Goal: Check status: Check status

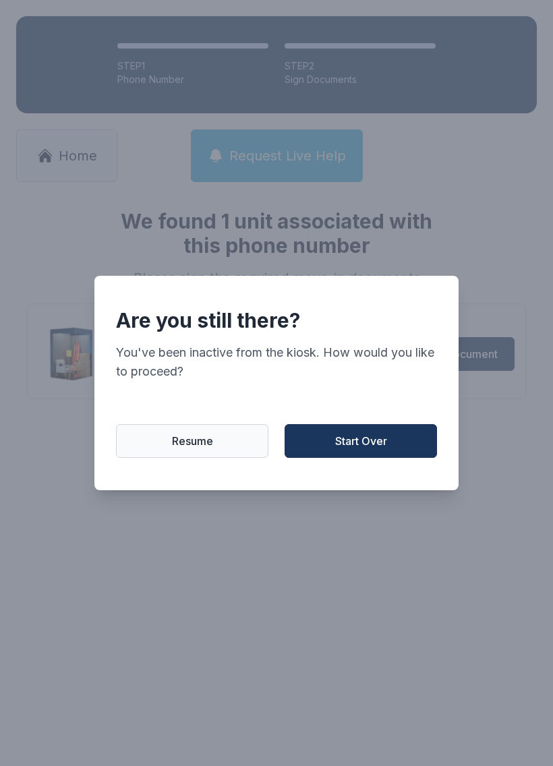
click at [376, 448] on span "Start Over" at bounding box center [361, 441] width 52 height 16
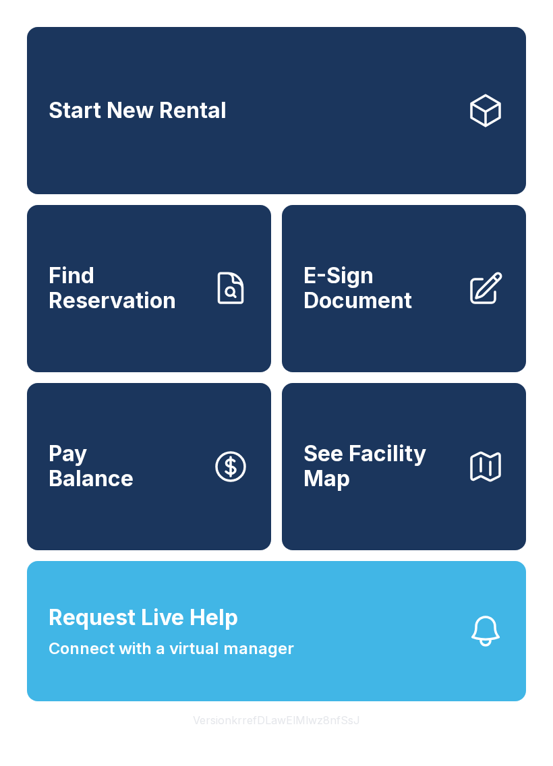
click at [138, 309] on span "Find Reservation" at bounding box center [125, 288] width 152 height 49
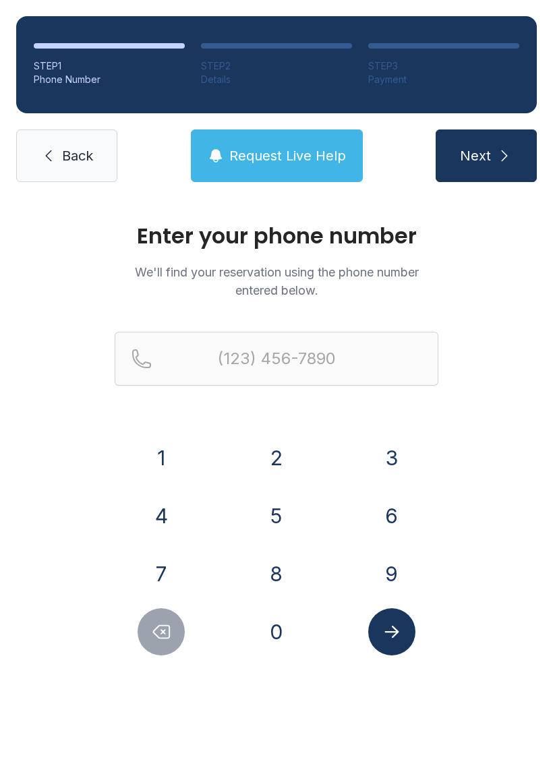
click at [278, 569] on button "8" at bounding box center [276, 573] width 47 height 47
click at [287, 652] on button "0" at bounding box center [276, 632] width 47 height 47
click at [179, 513] on button "4" at bounding box center [161, 515] width 47 height 47
click at [283, 579] on button "8" at bounding box center [276, 573] width 47 height 47
click at [275, 653] on button "0" at bounding box center [276, 632] width 47 height 47
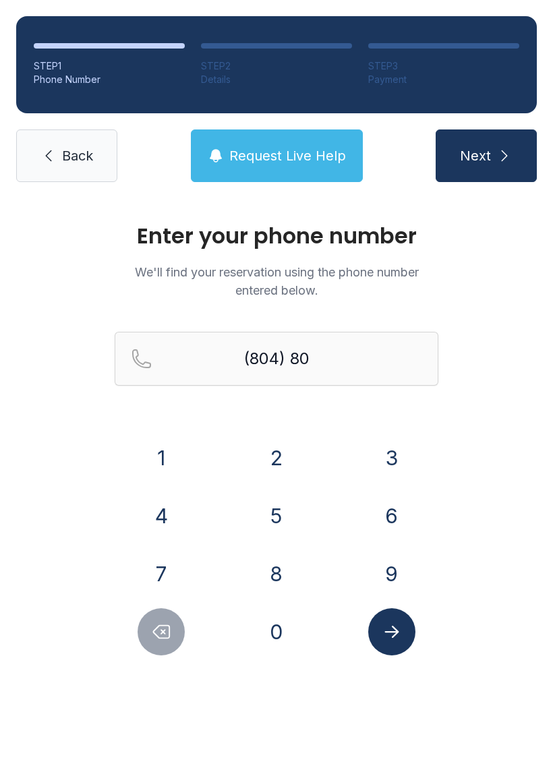
click at [166, 632] on icon "Delete number" at bounding box center [161, 632] width 20 height 20
click at [165, 631] on icon "Delete number" at bounding box center [161, 632] width 20 height 20
click at [401, 507] on button "6" at bounding box center [391, 515] width 47 height 47
click at [287, 559] on button "8" at bounding box center [276, 573] width 47 height 47
click at [399, 441] on button "3" at bounding box center [391, 457] width 47 height 47
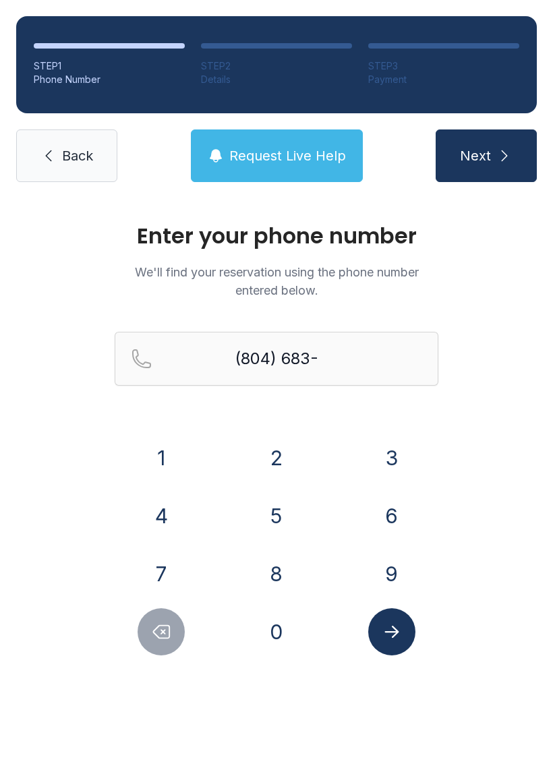
click at [395, 513] on button "6" at bounding box center [391, 515] width 47 height 47
click at [289, 519] on button "5" at bounding box center [276, 515] width 47 height 47
click at [281, 451] on button "2" at bounding box center [276, 457] width 47 height 47
click at [395, 455] on button "3" at bounding box center [391, 457] width 47 height 47
type input "[PHONE_NUMBER]"
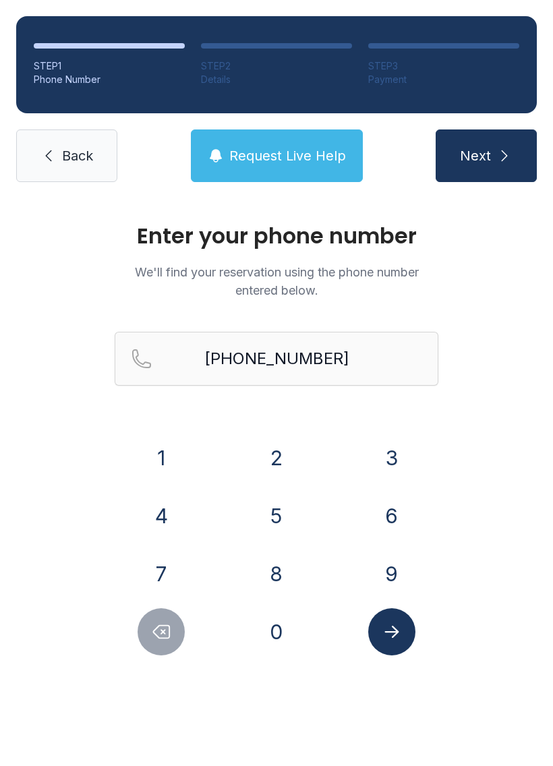
click at [403, 626] on button "Submit lookup form" at bounding box center [391, 632] width 47 height 47
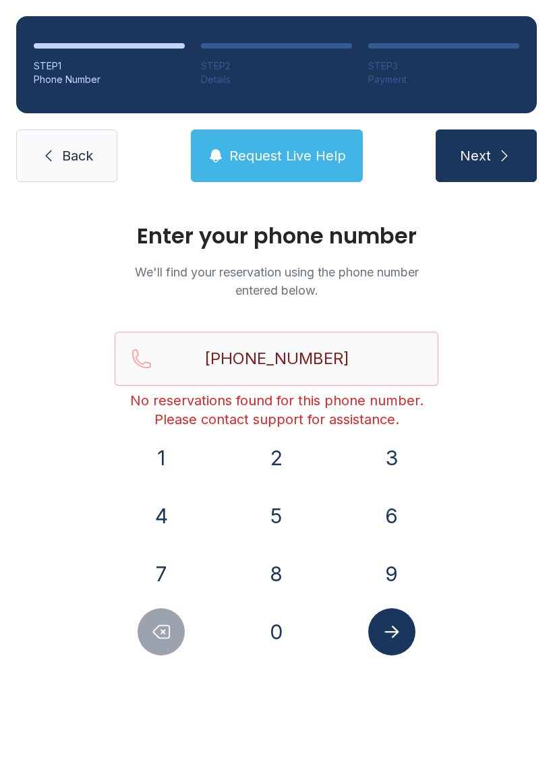
click at [72, 175] on link "Back" at bounding box center [66, 156] width 101 height 53
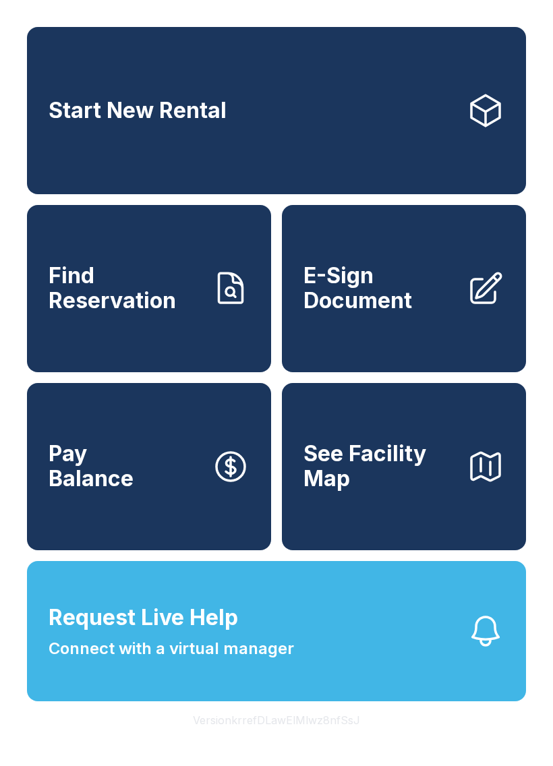
click at [279, 661] on span "Connect with a virtual manager" at bounding box center [172, 649] width 246 height 24
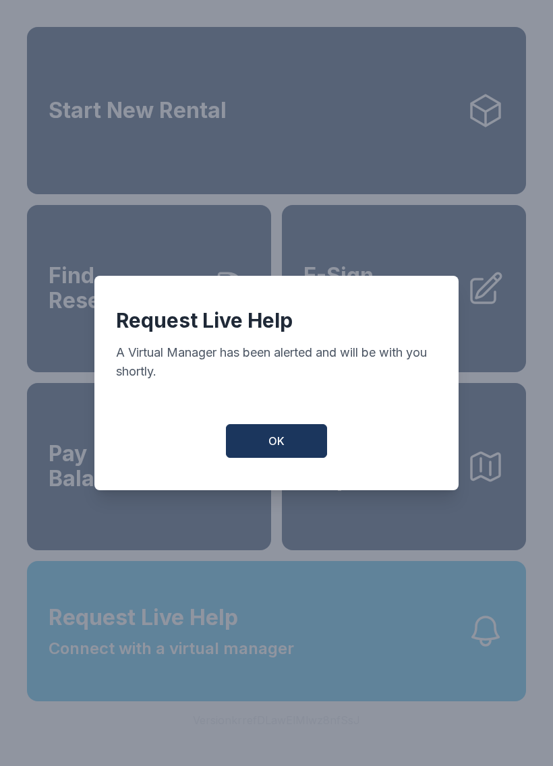
click at [281, 449] on span "OK" at bounding box center [277, 441] width 16 height 16
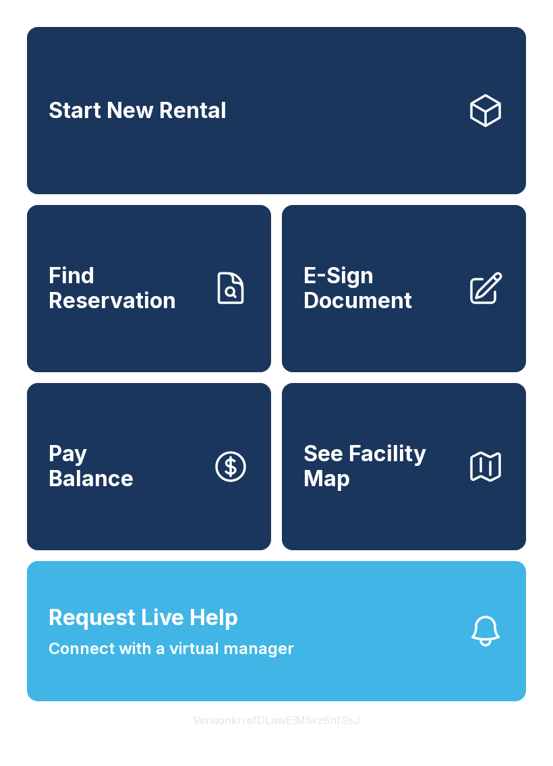
click at [161, 485] on button "Pay Balance" at bounding box center [149, 466] width 244 height 167
